Goal: Information Seeking & Learning: Check status

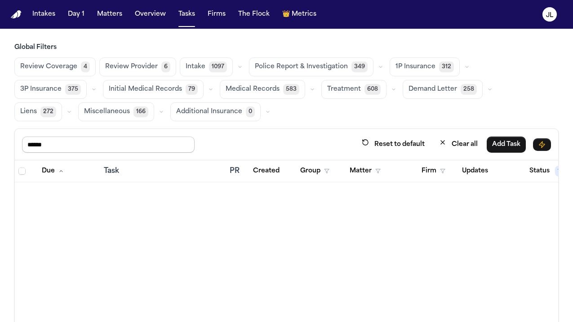
drag, startPoint x: 88, startPoint y: 140, endPoint x: 10, endPoint y: 142, distance: 78.2
click at [10, 142] on div "Global Filters Review Coverage 4 Review Provider 6 Intake 1097 Police Report & …" at bounding box center [286, 213] width 573 height 341
type input "****"
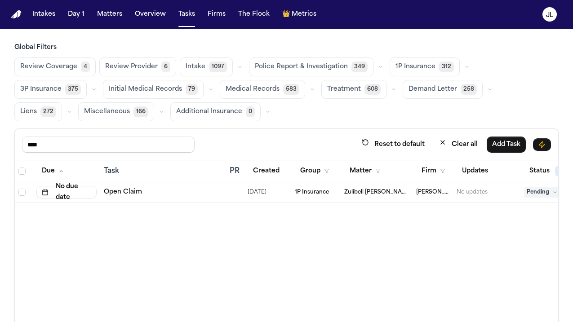
click at [134, 194] on link "Open Claim" at bounding box center [123, 192] width 38 height 9
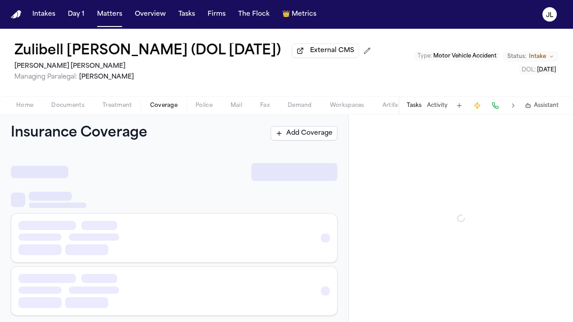
click at [152, 111] on span "button" at bounding box center [164, 110] width 38 height 1
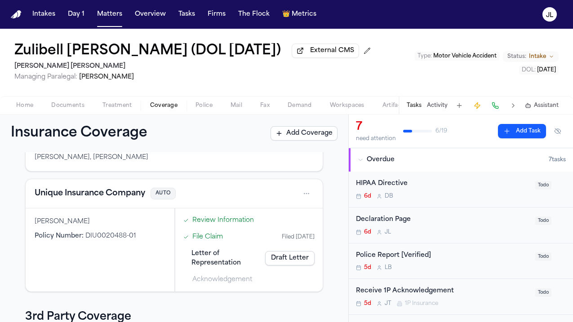
scroll to position [24, 0]
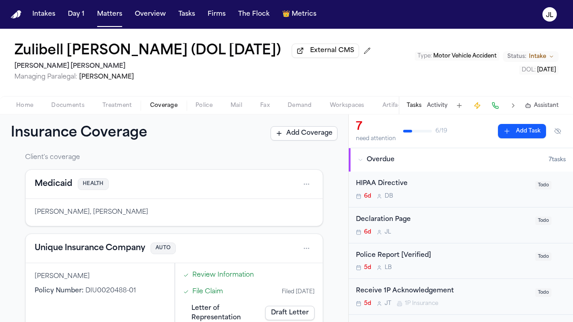
click at [97, 248] on button "Unique Insurance Company" at bounding box center [90, 248] width 110 height 13
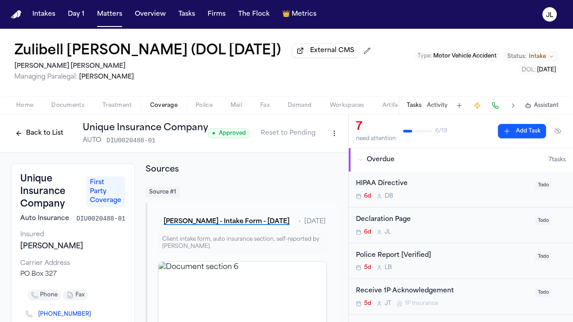
click at [44, 140] on button "Back to List" at bounding box center [39, 133] width 57 height 14
